Goal: Task Accomplishment & Management: Complete application form

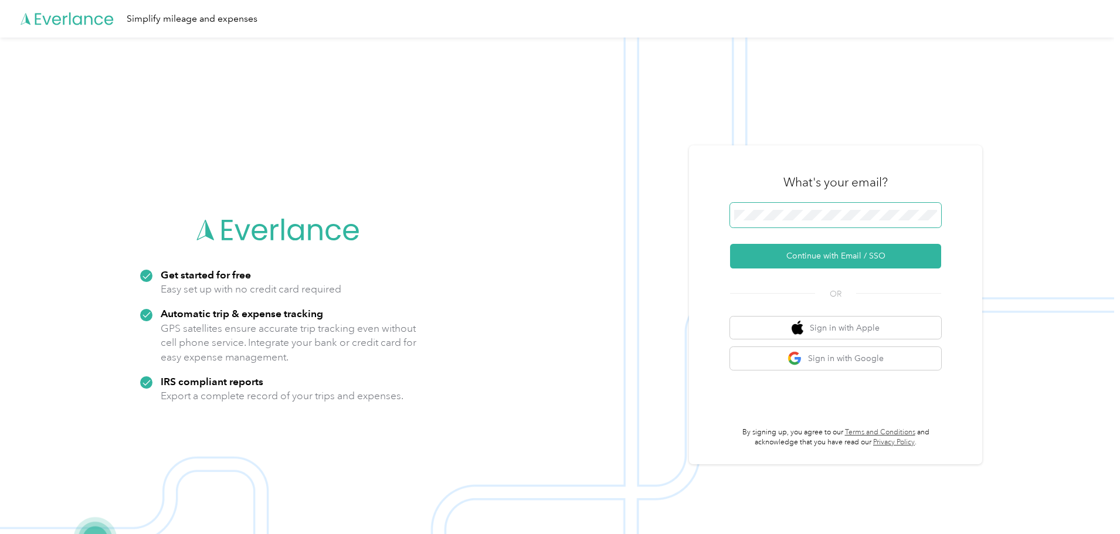
click at [783, 207] on span at bounding box center [835, 215] width 211 height 25
click at [812, 252] on button "Continue with Email / SSO" at bounding box center [835, 256] width 211 height 25
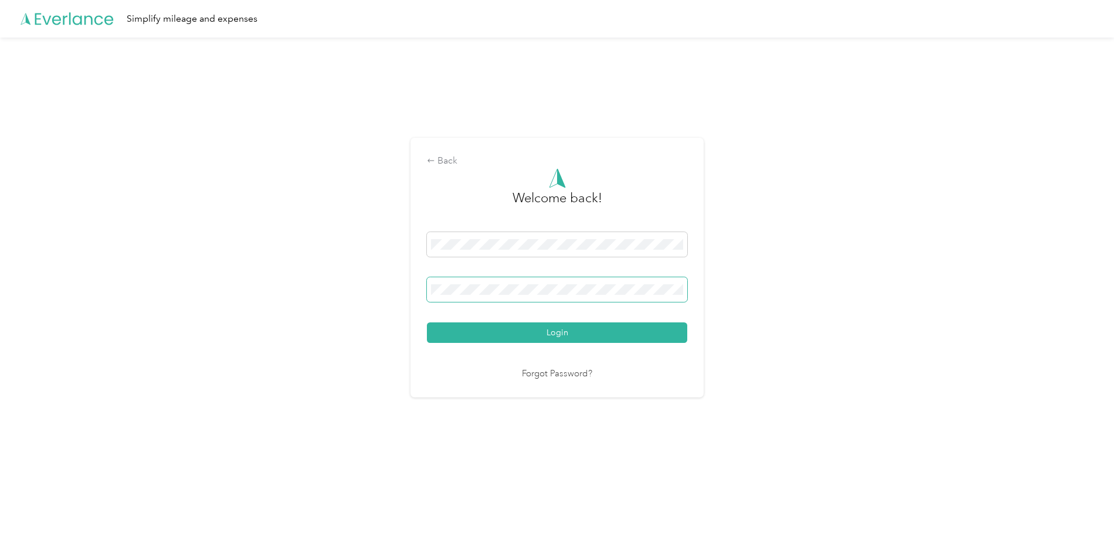
click at [427, 322] on button "Login" at bounding box center [557, 332] width 260 height 21
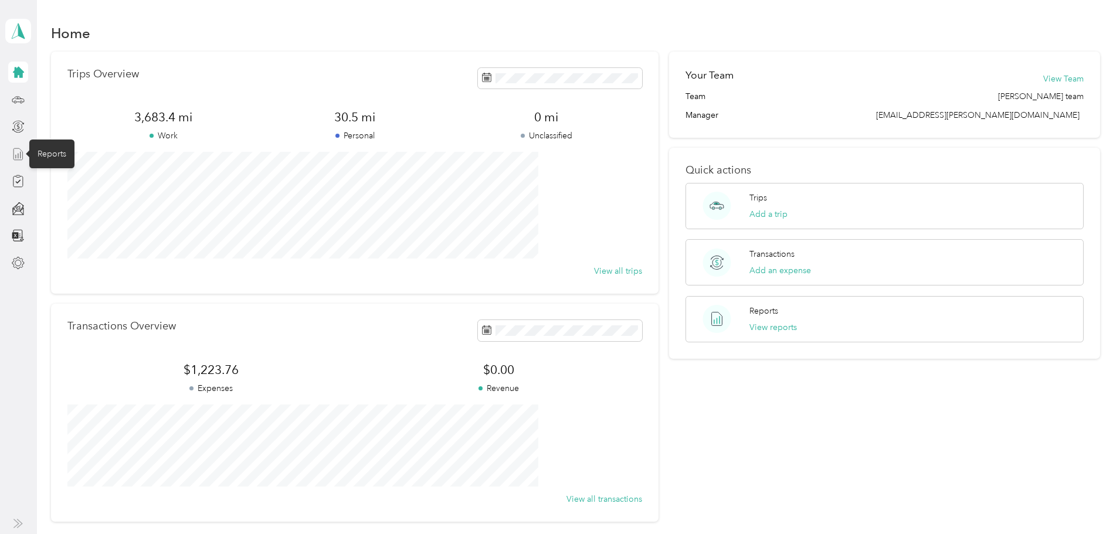
click at [17, 158] on icon at bounding box center [18, 154] width 13 height 13
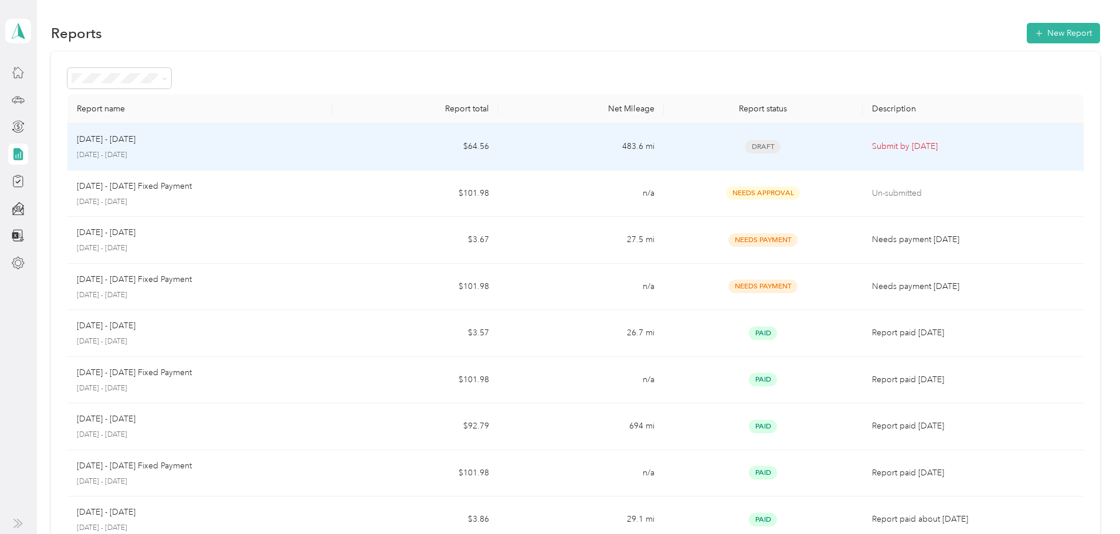
click at [745, 148] on span "Draft" at bounding box center [762, 146] width 35 height 13
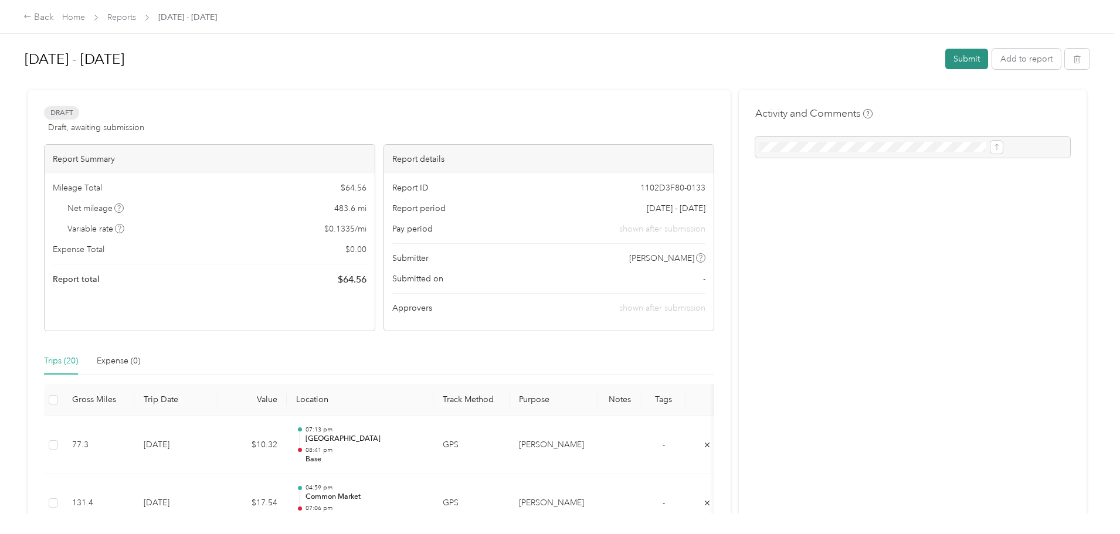
click at [945, 60] on button "Submit" at bounding box center [966, 59] width 43 height 21
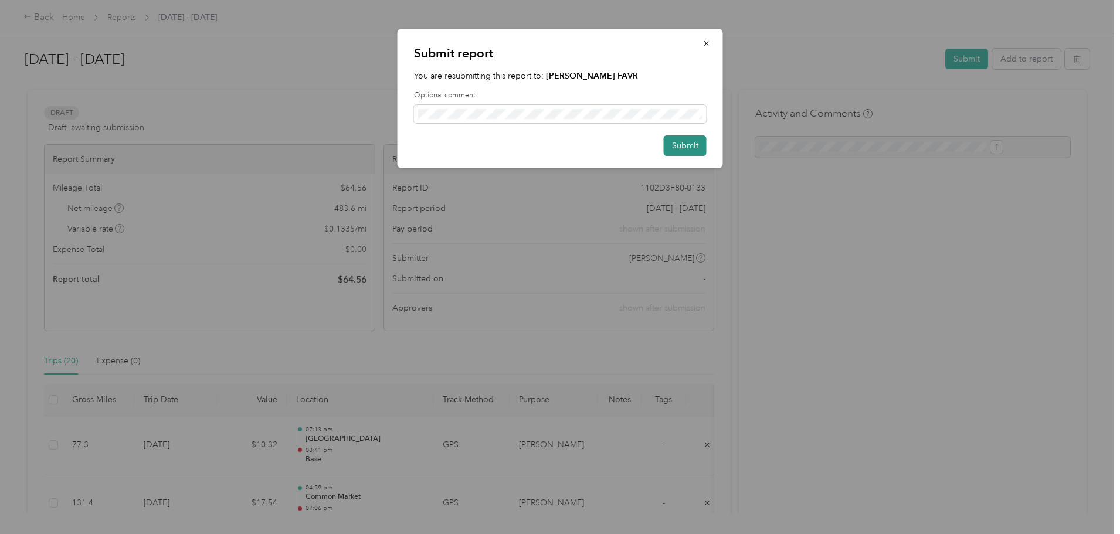
click at [690, 144] on button "Submit" at bounding box center [685, 145] width 43 height 21
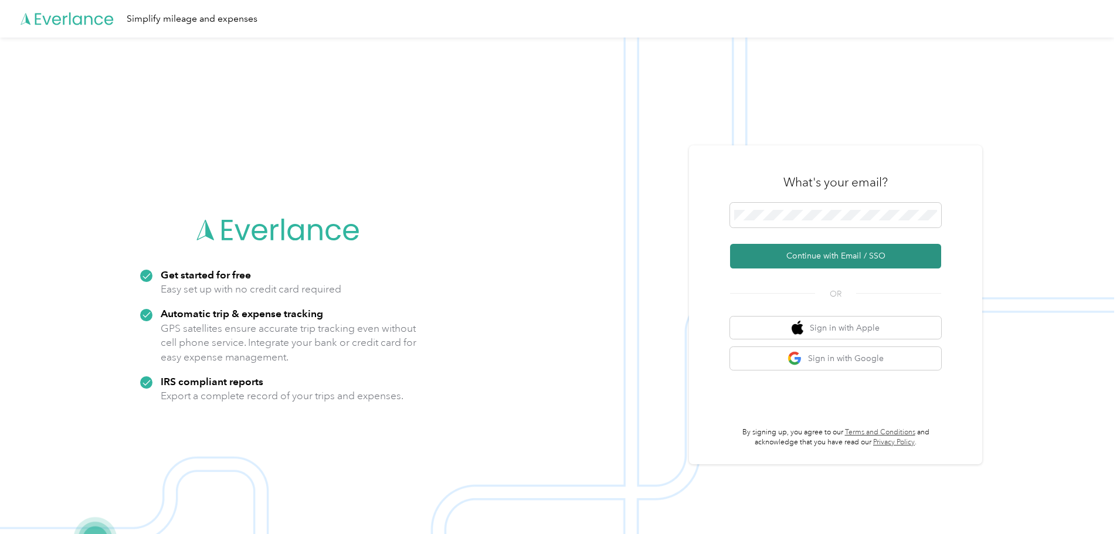
click at [839, 254] on button "Continue with Email / SSO" at bounding box center [835, 256] width 211 height 25
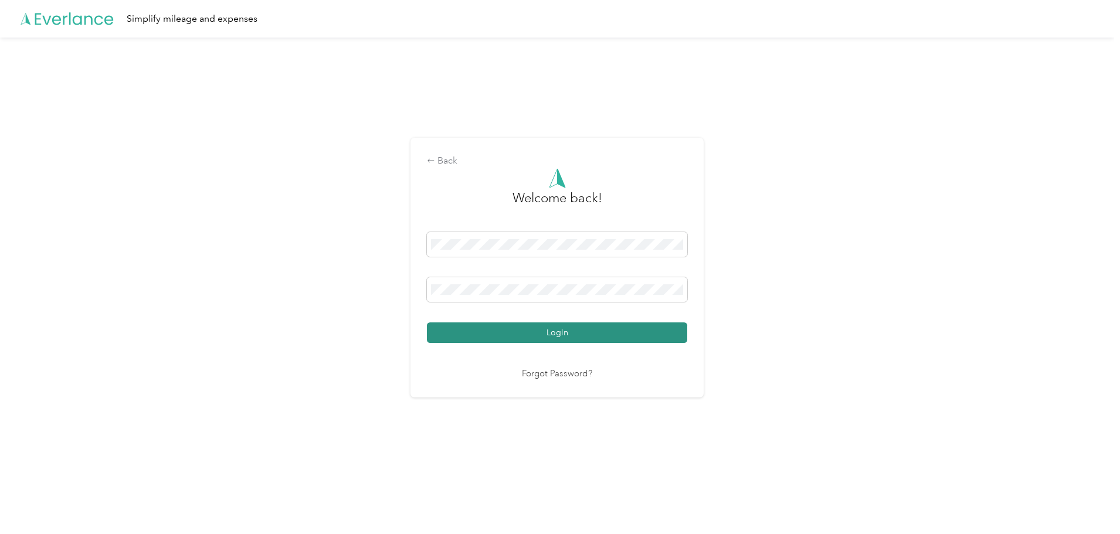
click at [534, 334] on button "Login" at bounding box center [557, 332] width 260 height 21
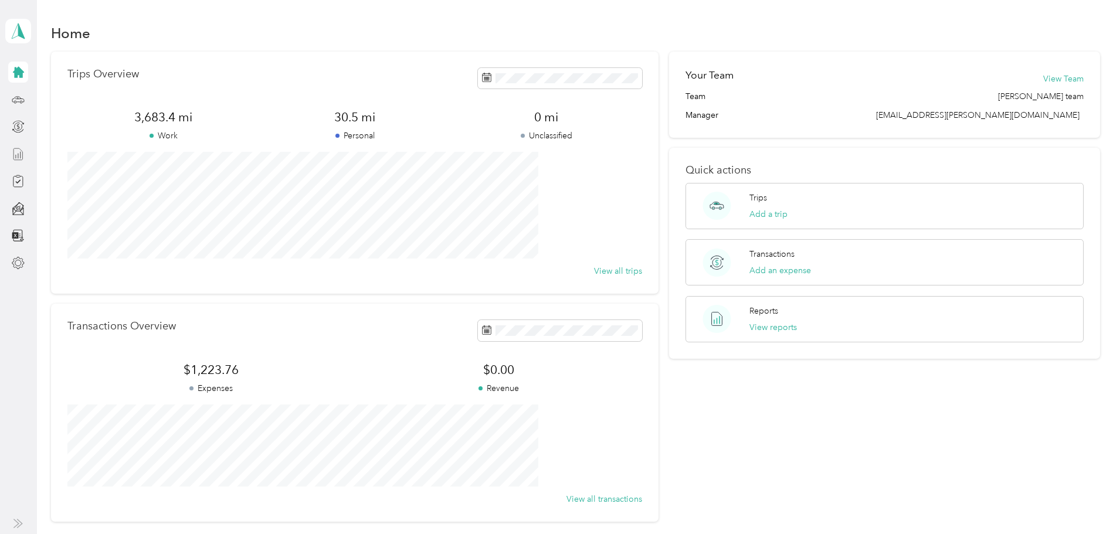
click at [18, 150] on icon at bounding box center [18, 154] width 13 height 13
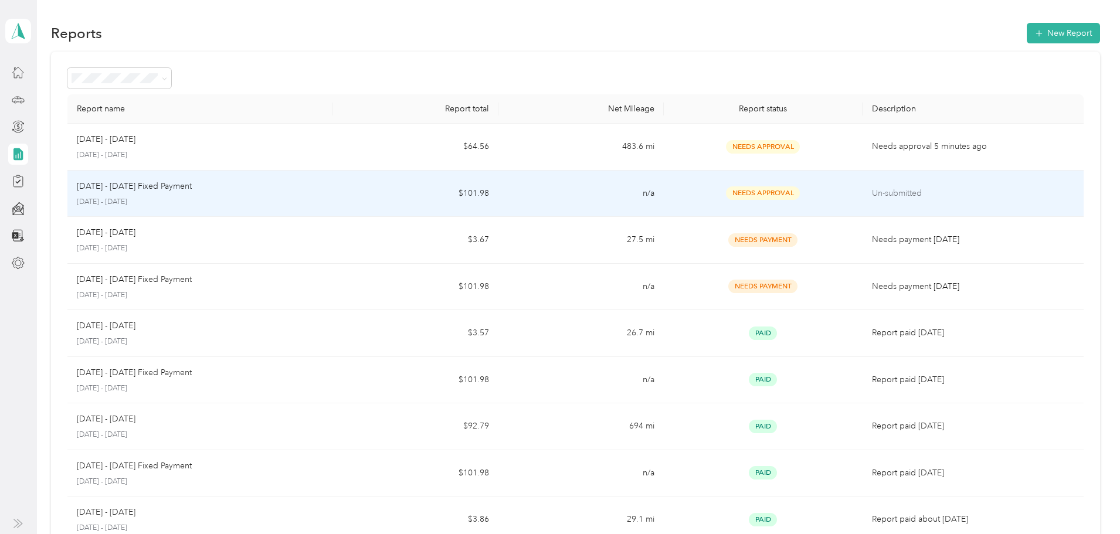
click at [192, 192] on p "[DATE] - [DATE] Fixed Payment" at bounding box center [134, 186] width 115 height 13
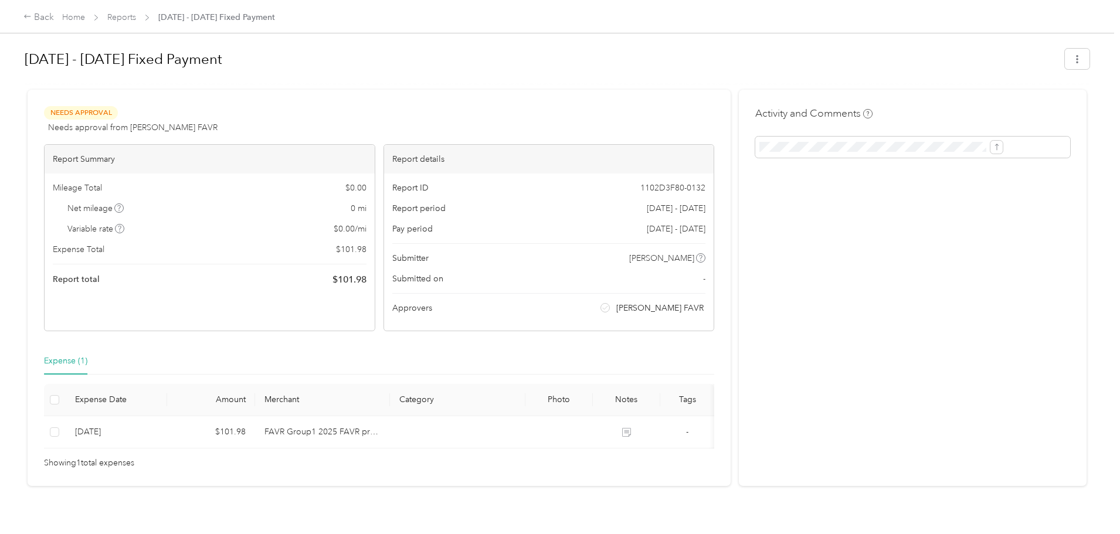
click at [855, 200] on div "Activity and Comments" at bounding box center [913, 288] width 348 height 396
click at [164, 120] on div "Needs Approval Needs approval from Acosta FAVR" at bounding box center [131, 120] width 174 height 28
click at [218, 125] on span "Needs approval from [PERSON_NAME] FAVR" at bounding box center [132, 127] width 169 height 12
click at [1065, 63] on button "button" at bounding box center [1077, 59] width 25 height 21
click at [799, 63] on h1 "[DATE] - [DATE] Fixed Payment" at bounding box center [541, 59] width 1032 height 28
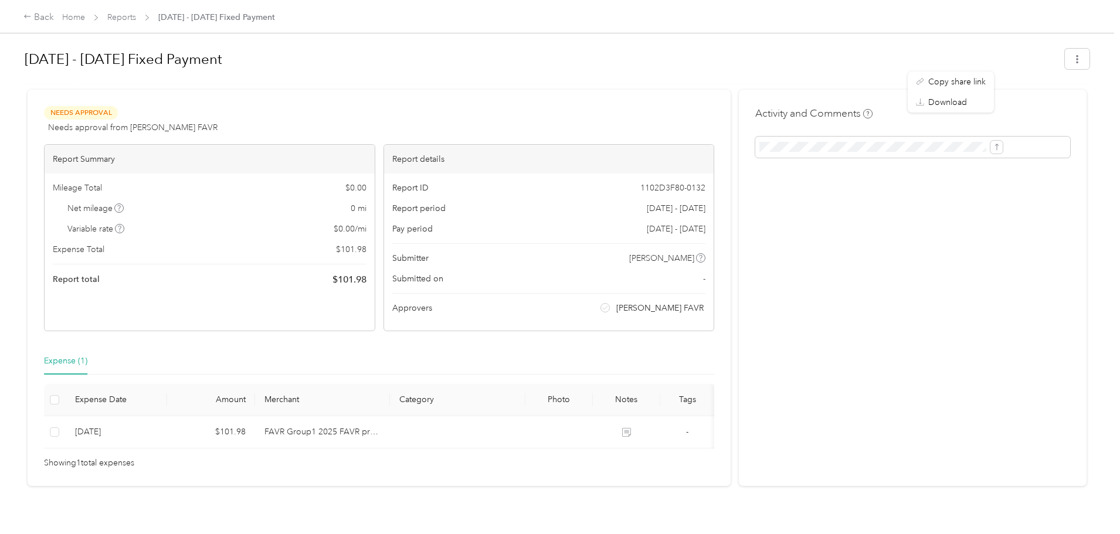
click at [230, 58] on h1 "[DATE] - [DATE] Fixed Payment" at bounding box center [541, 59] width 1032 height 28
